Goal: Information Seeking & Learning: Learn about a topic

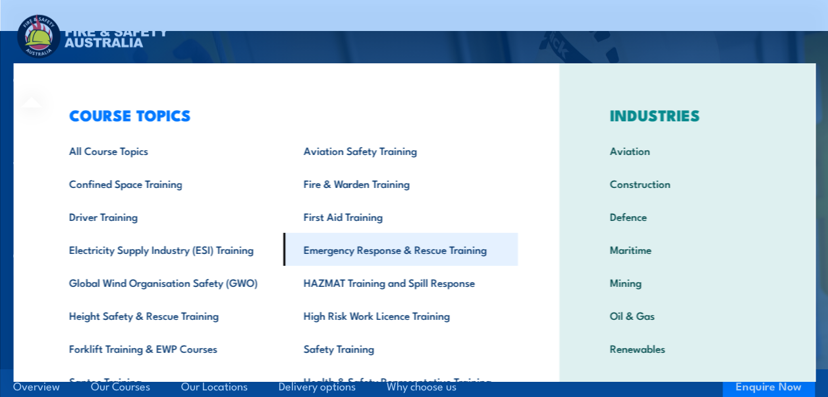
click at [343, 250] on link "Emergency Response & Rescue Training" at bounding box center [400, 249] width 235 height 33
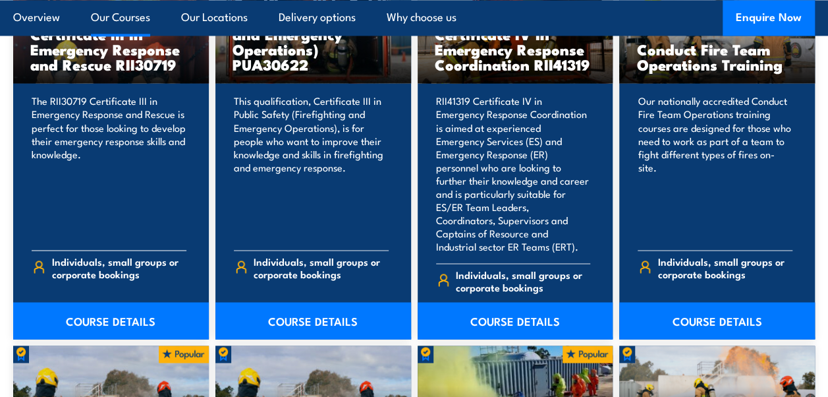
scroll to position [988, 0]
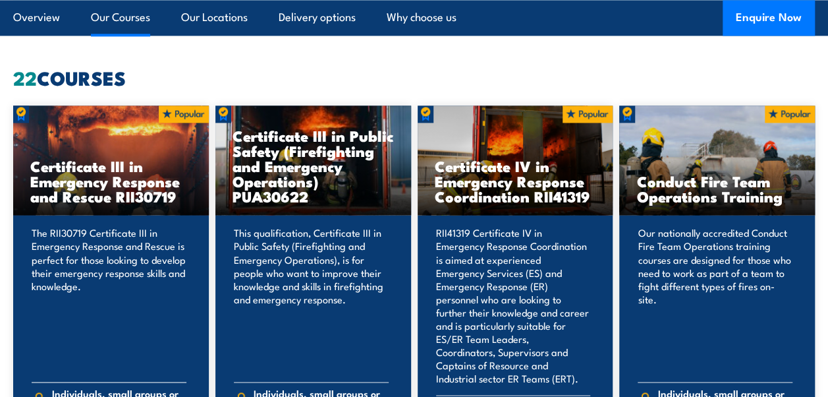
click at [110, 228] on p "The RII30719 Certificate III in Emergency Response and Rescue is perfect for th…" at bounding box center [109, 298] width 155 height 145
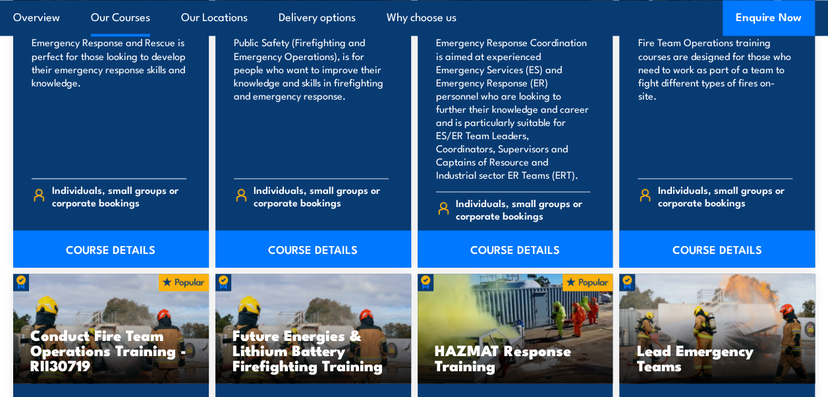
scroll to position [1252, 0]
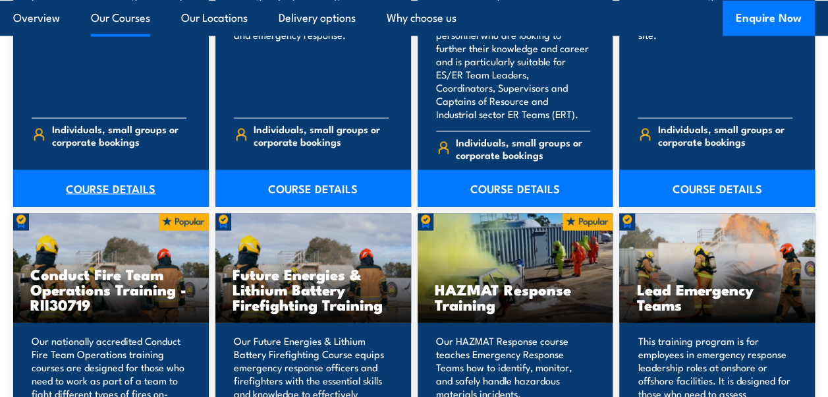
click at [108, 177] on link "COURSE DETAILS" at bounding box center [111, 188] width 196 height 37
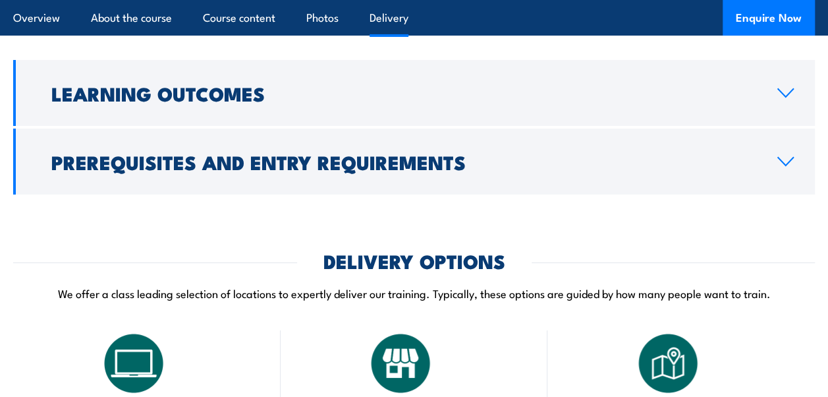
scroll to position [2240, 0]
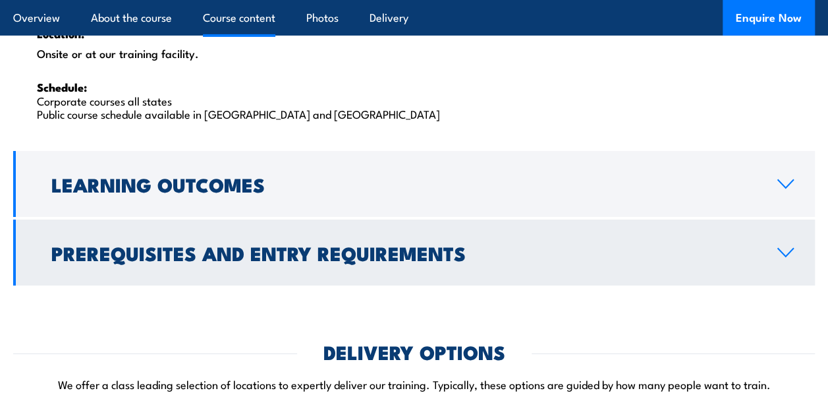
click at [782, 258] on icon at bounding box center [786, 252] width 18 height 11
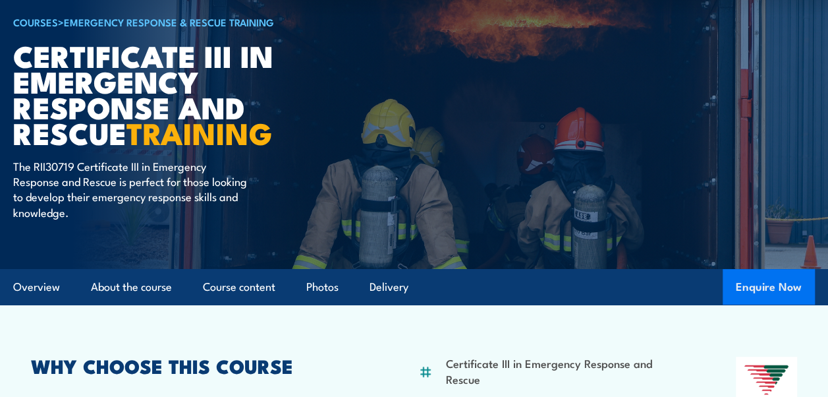
scroll to position [0, 0]
